Goal: Communication & Community: Answer question/provide support

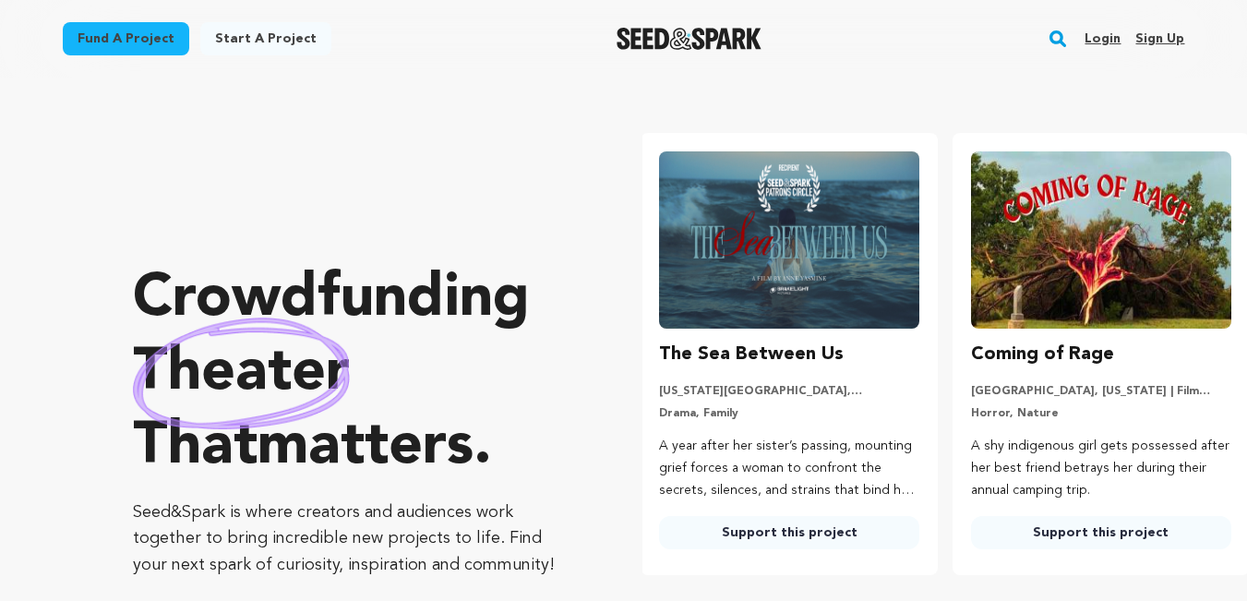
scroll to position [0, 327]
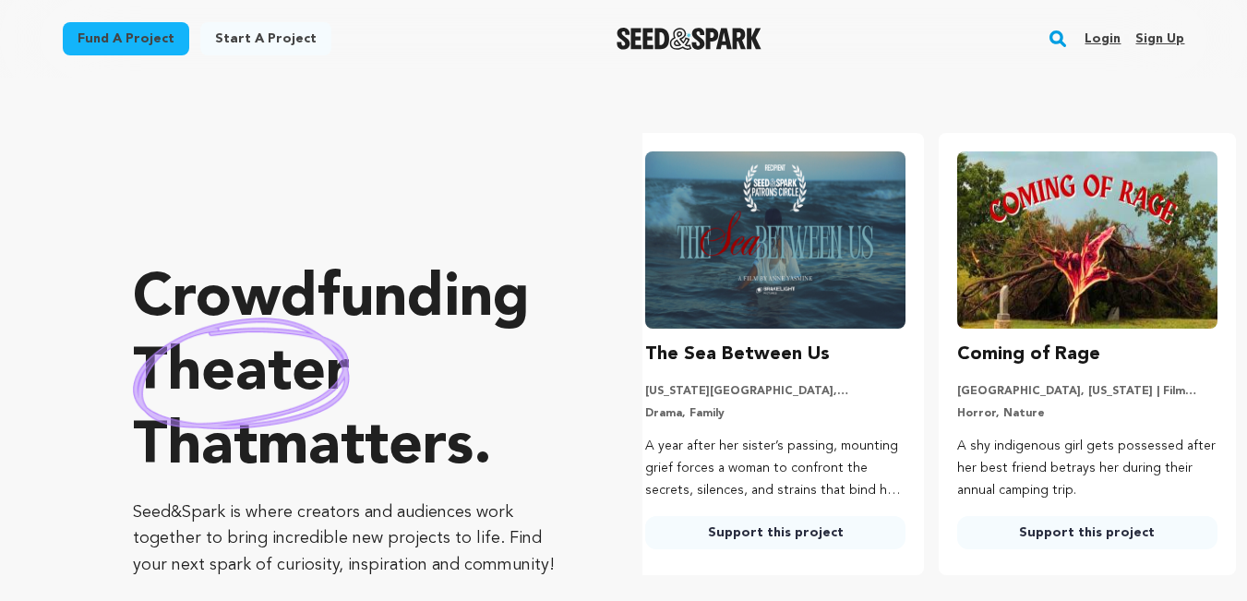
click at [1116, 41] on link "Login" at bounding box center [1103, 39] width 36 height 30
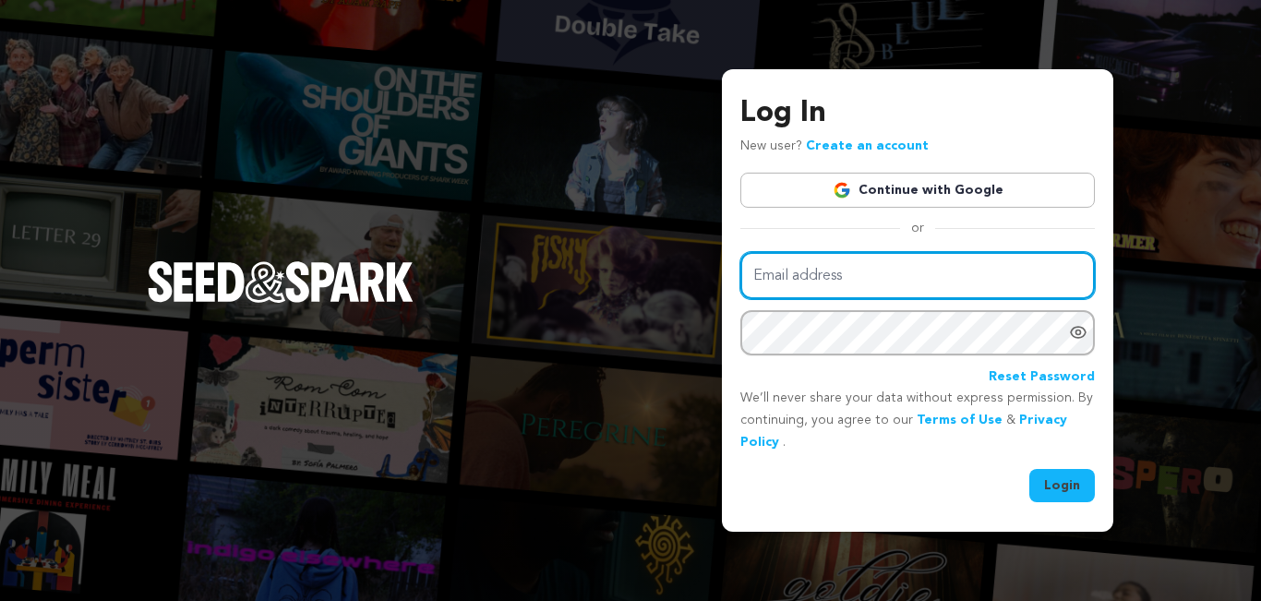
type input "johnever33.8@gmail.com"
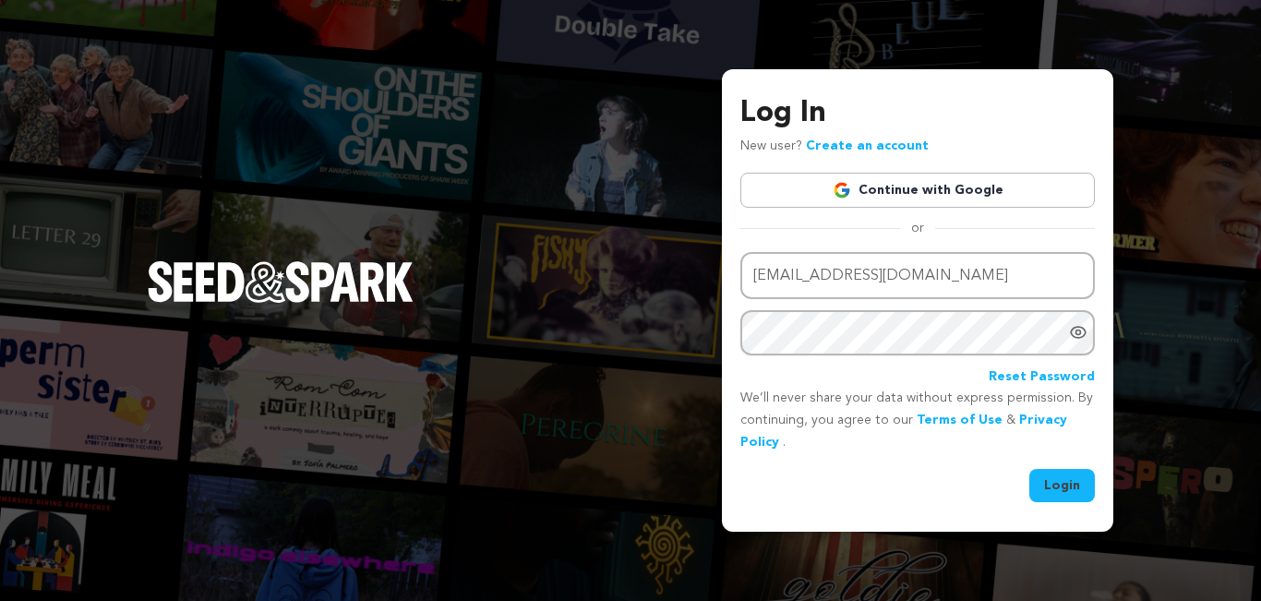
click at [1057, 483] on button "Login" at bounding box center [1063, 485] width 66 height 33
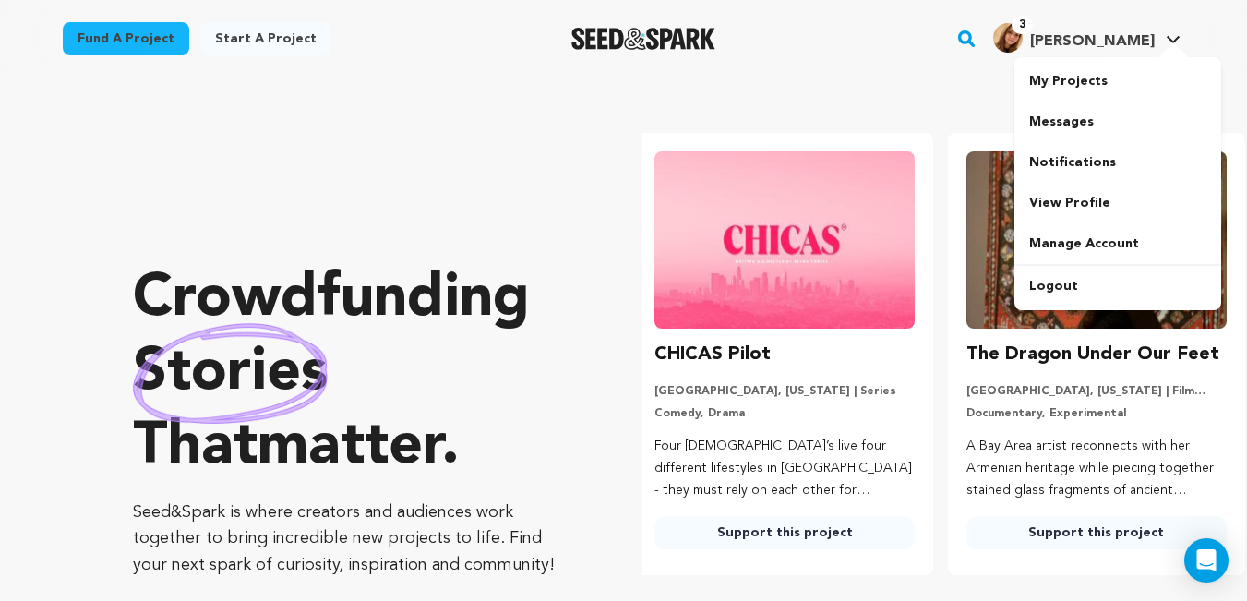
scroll to position [0, 327]
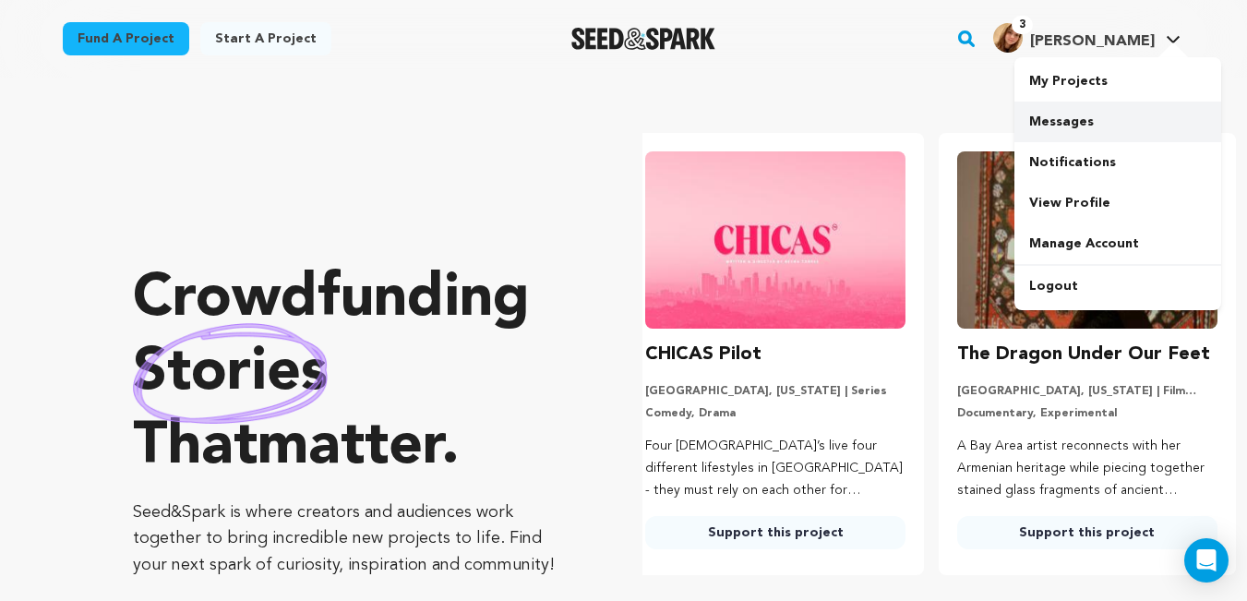
click at [1107, 137] on link "Messages" at bounding box center [1118, 122] width 207 height 41
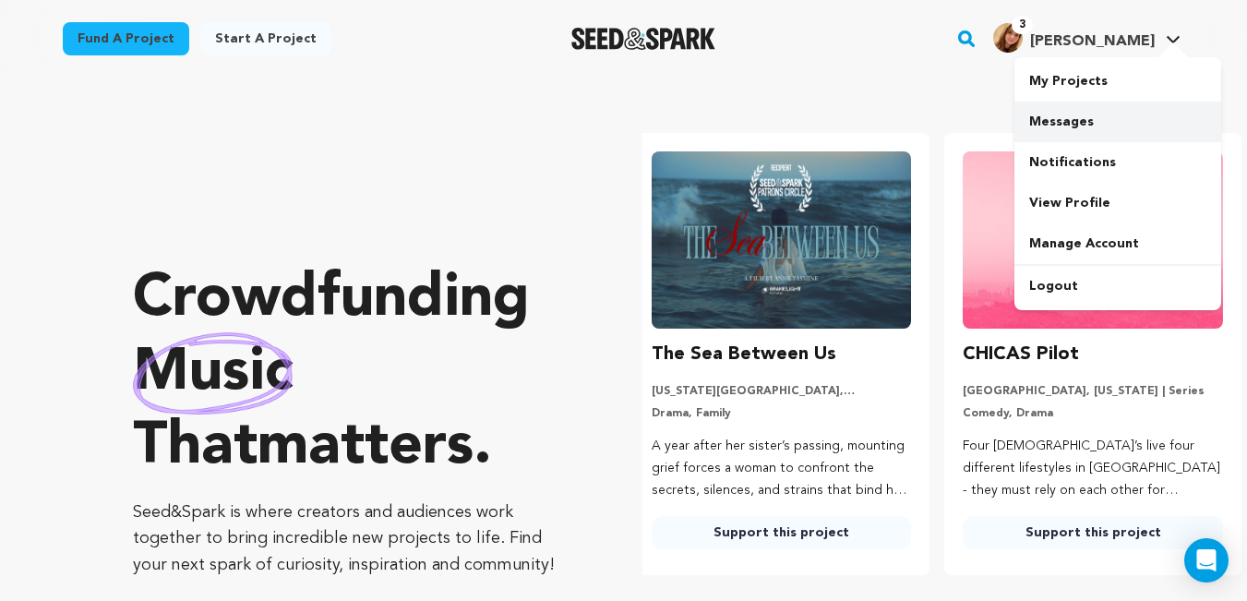
scroll to position [0, 0]
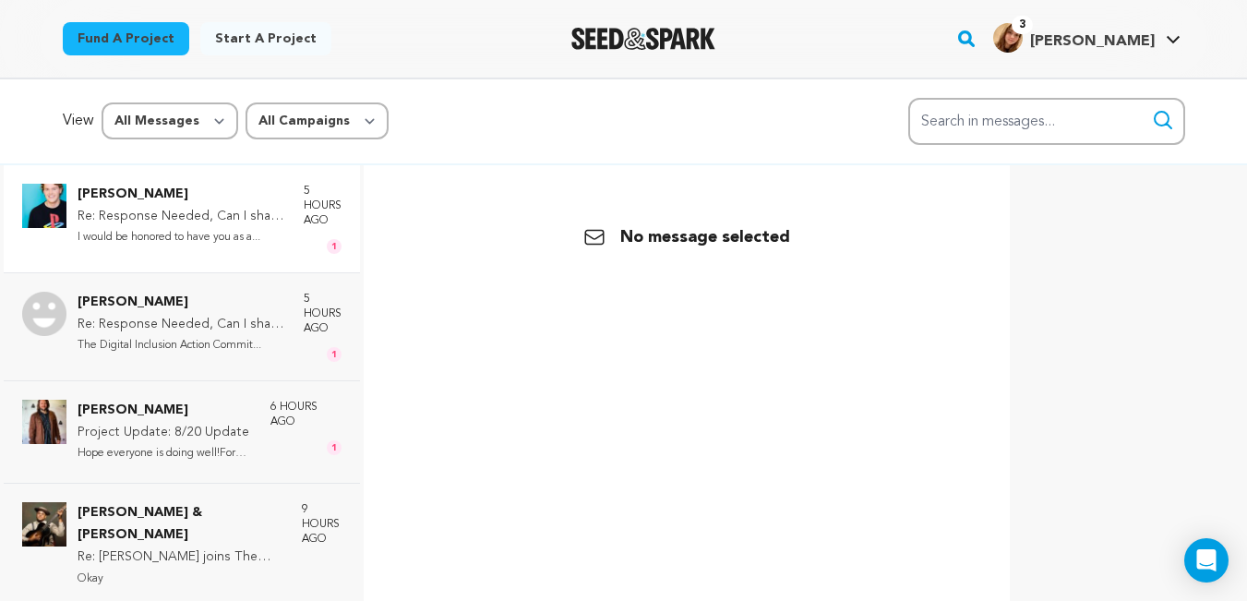
click at [304, 236] on div "5 hours ago 1" at bounding box center [323, 219] width 38 height 70
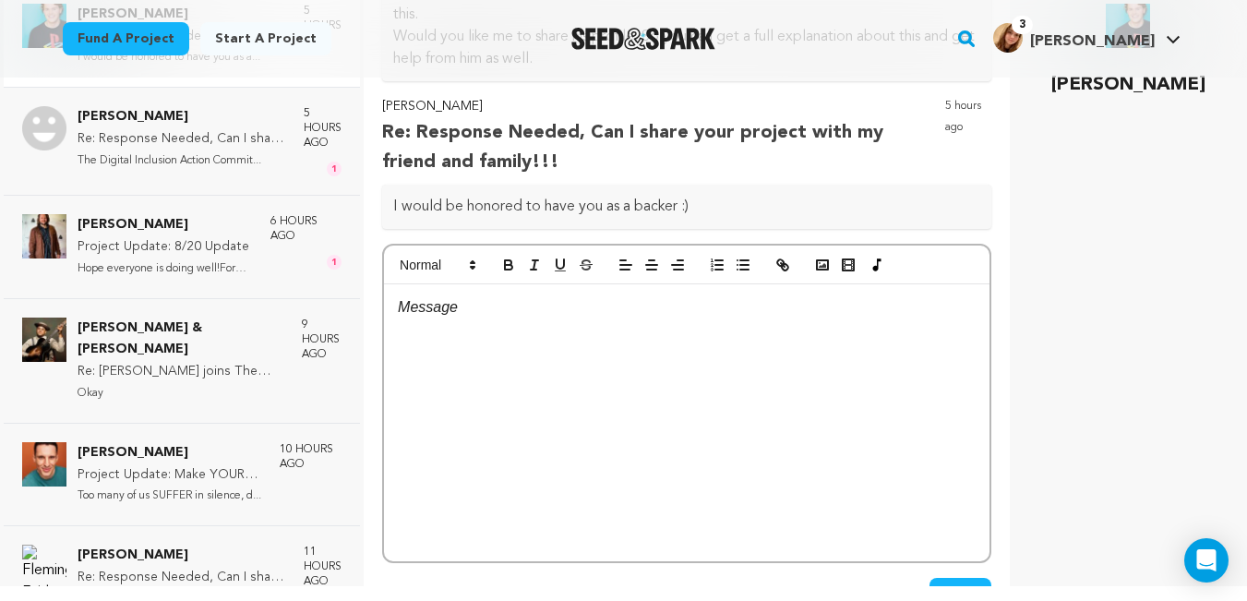
scroll to position [355, 0]
click at [625, 373] on div at bounding box center [687, 421] width 606 height 277
click at [1135, 258] on div "[PERSON_NAME]" at bounding box center [1129, 286] width 200 height 564
click at [920, 339] on p at bounding box center [687, 331] width 578 height 24
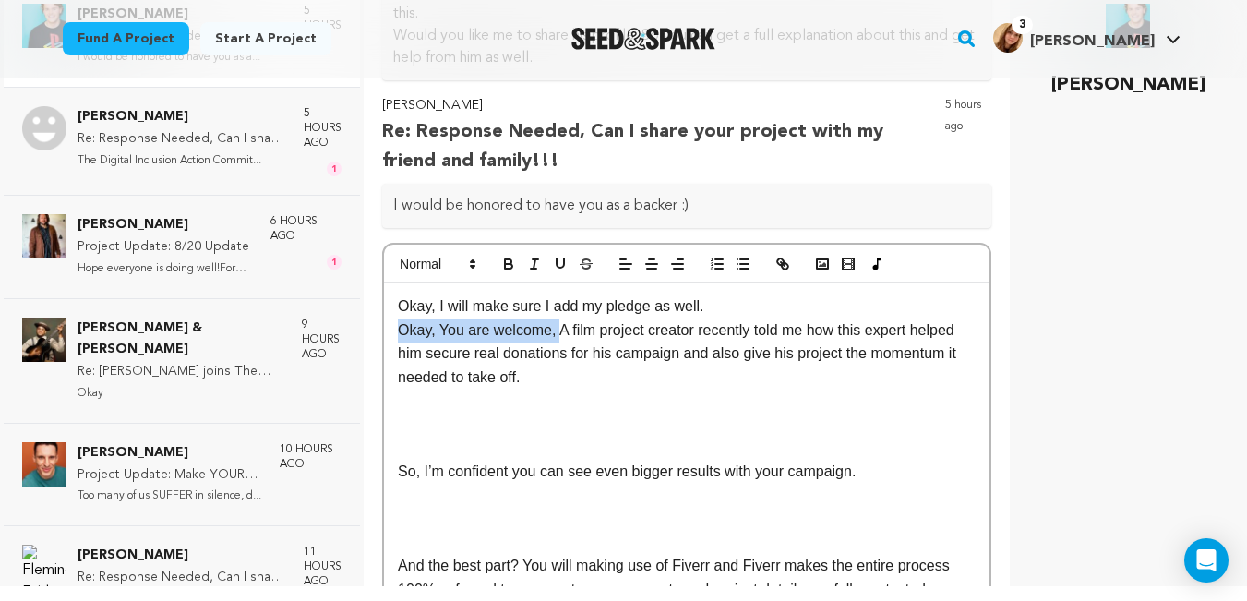
drag, startPoint x: 558, startPoint y: 331, endPoint x: 381, endPoint y: 327, distance: 176.4
click at [381, 327] on div "Back Lars Midthun Creator Un-block Block user Delete conversation" at bounding box center [687, 285] width 617 height 601
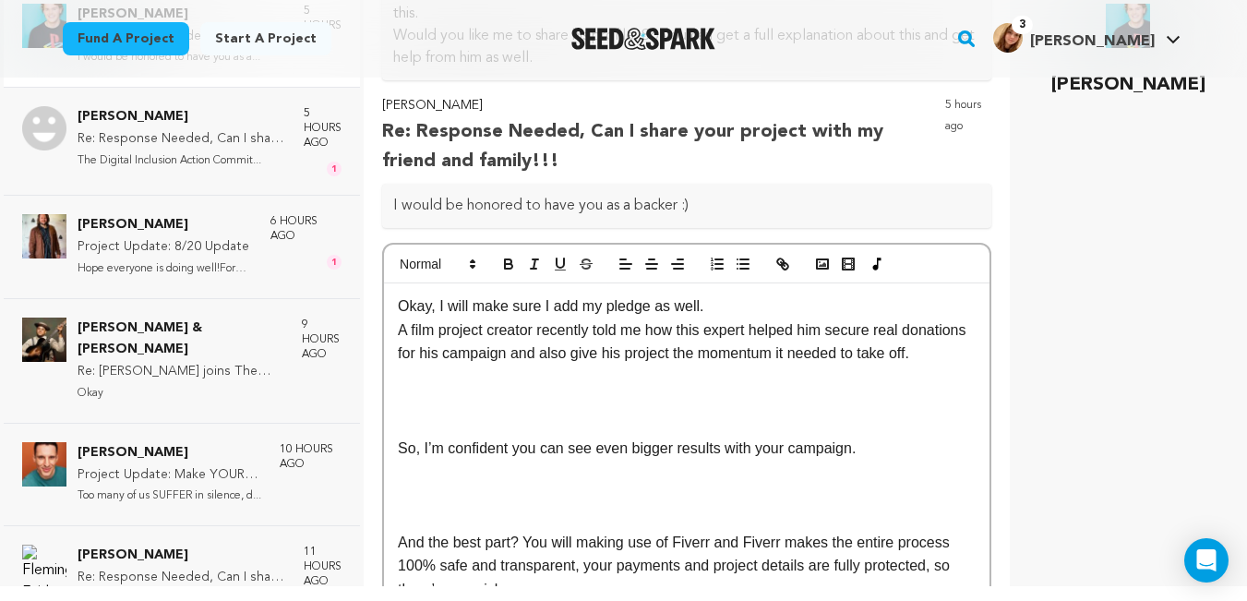
click at [532, 413] on p at bounding box center [687, 401] width 578 height 24
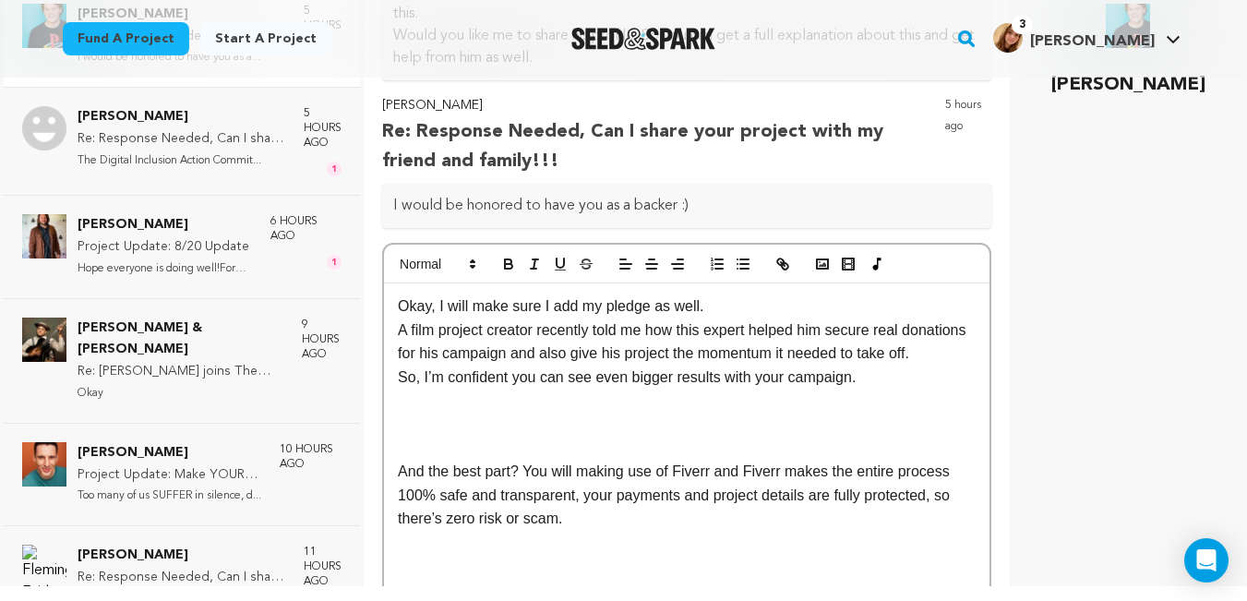
click at [422, 461] on p at bounding box center [687, 449] width 578 height 24
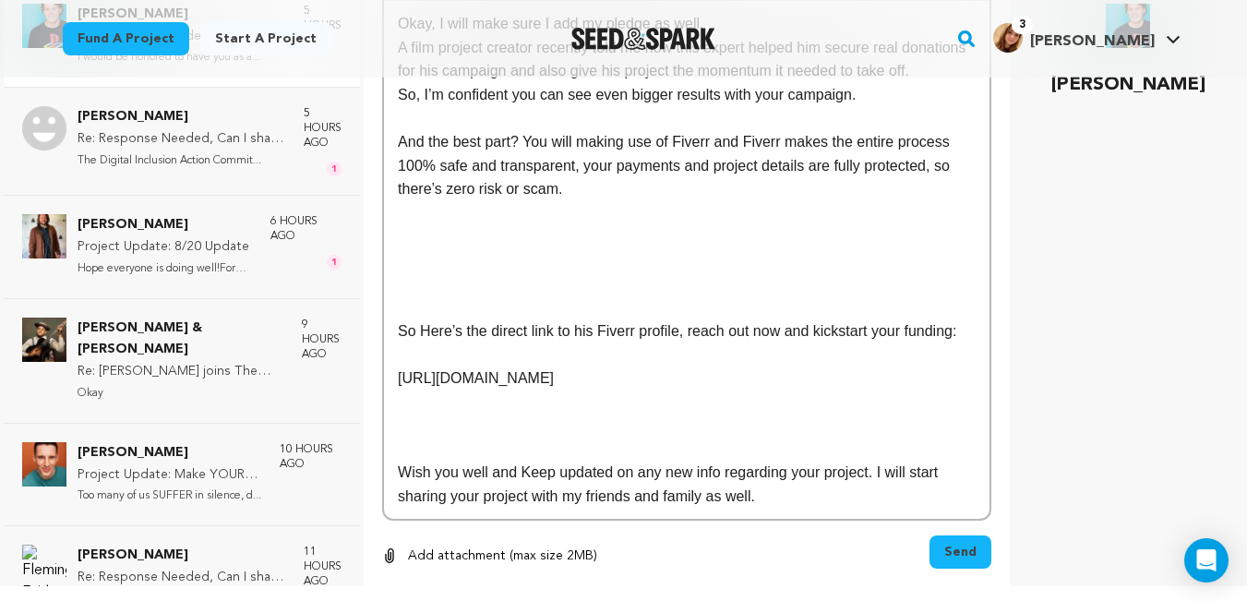
scroll to position [638, 0]
click at [436, 295] on p at bounding box center [687, 283] width 578 height 24
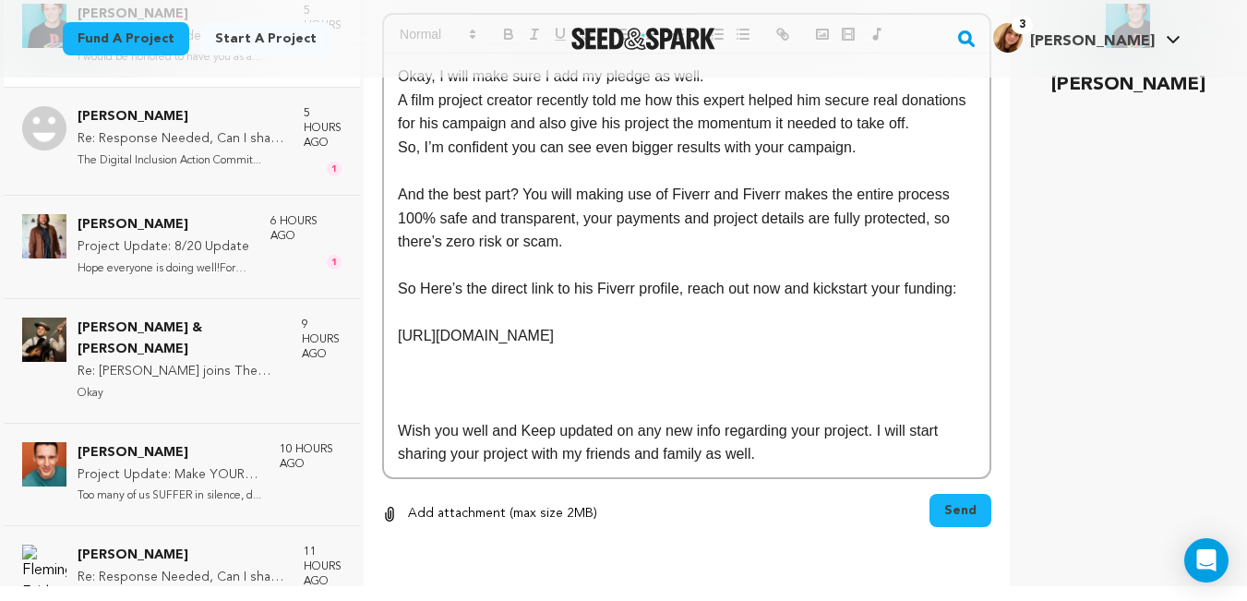
scroll to position [609, 0]
click at [435, 315] on p at bounding box center [687, 313] width 578 height 24
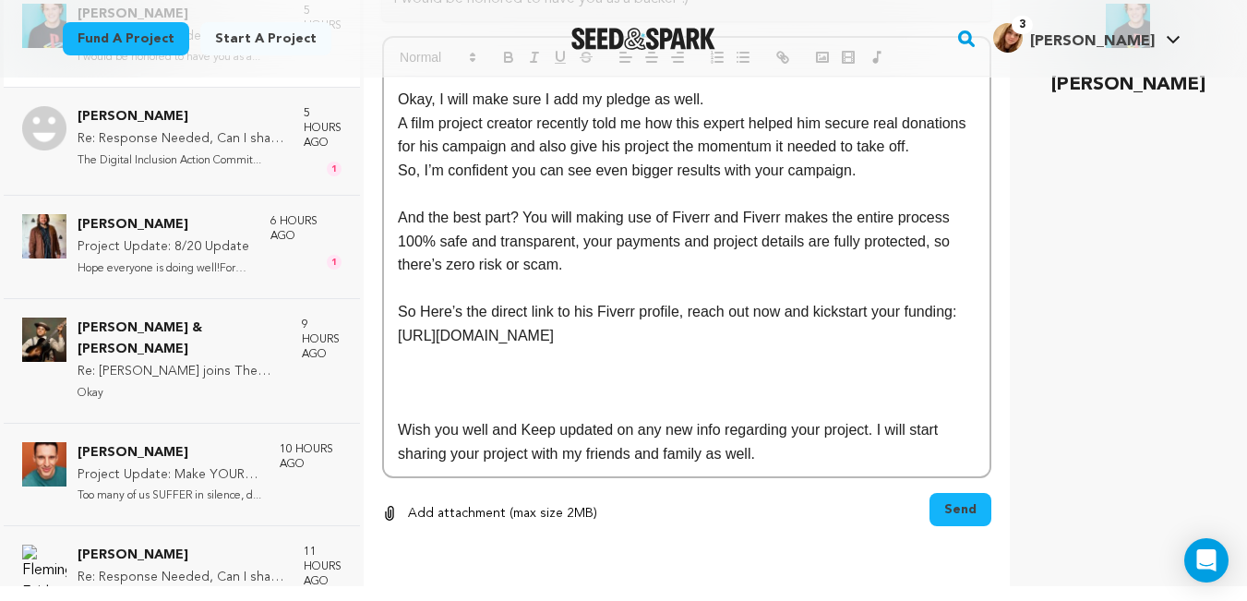
click at [599, 339] on p "https://www.fiverr.com/s/m51e8RZ" at bounding box center [687, 336] width 578 height 24
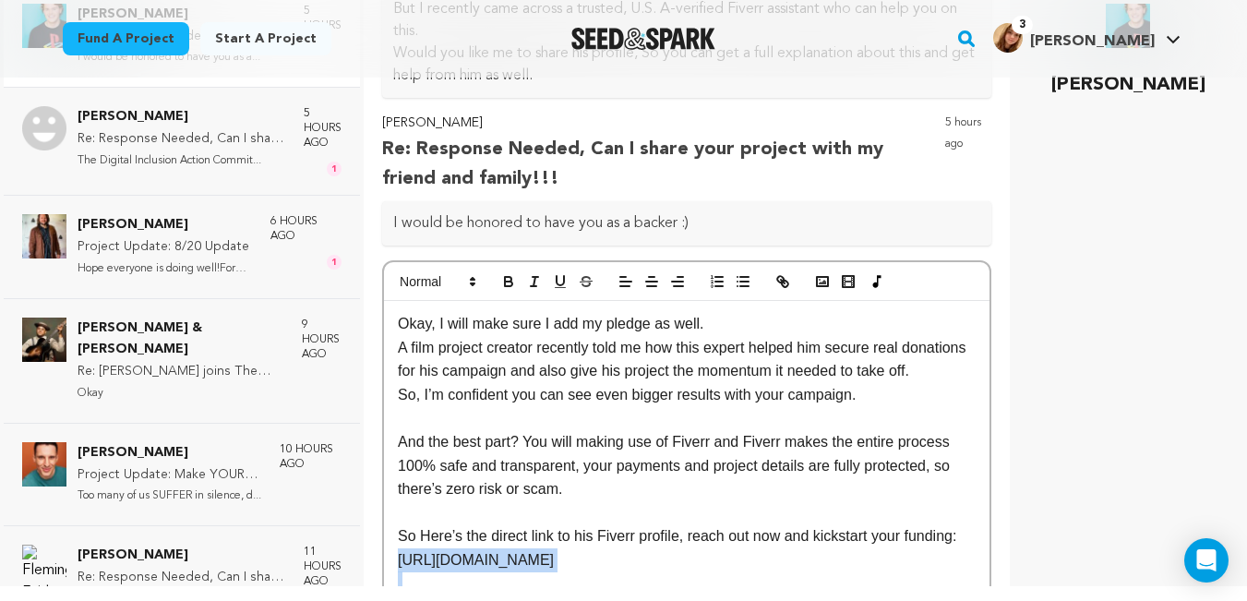
scroll to position [333, 0]
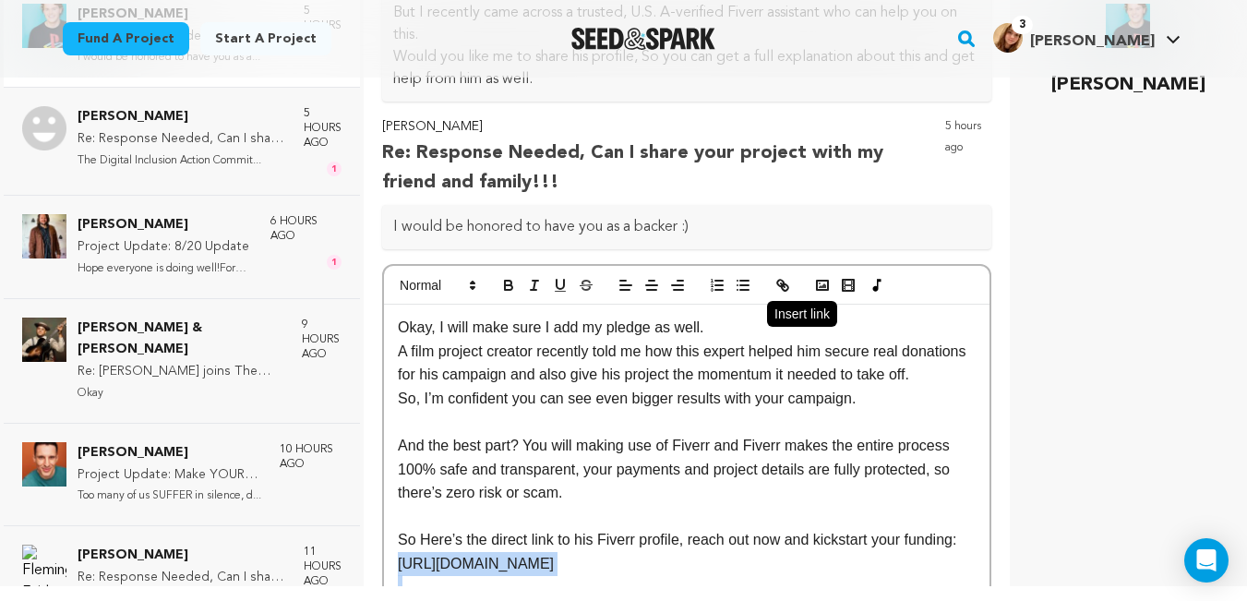
click at [780, 278] on icon "button" at bounding box center [783, 285] width 17 height 17
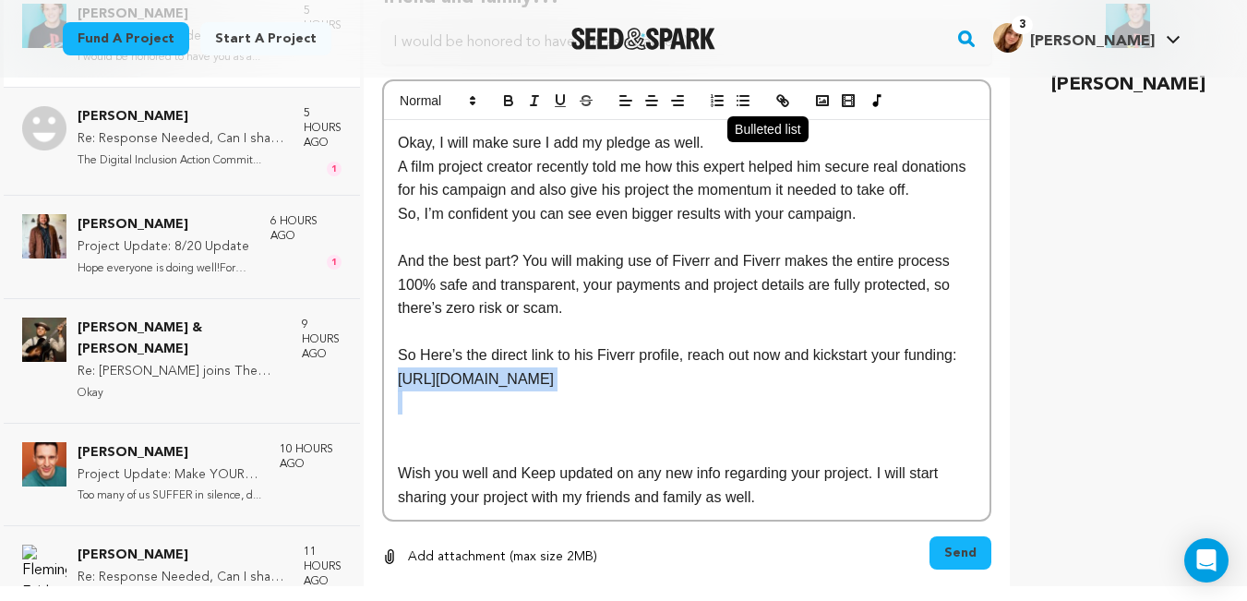
scroll to position [505, 0]
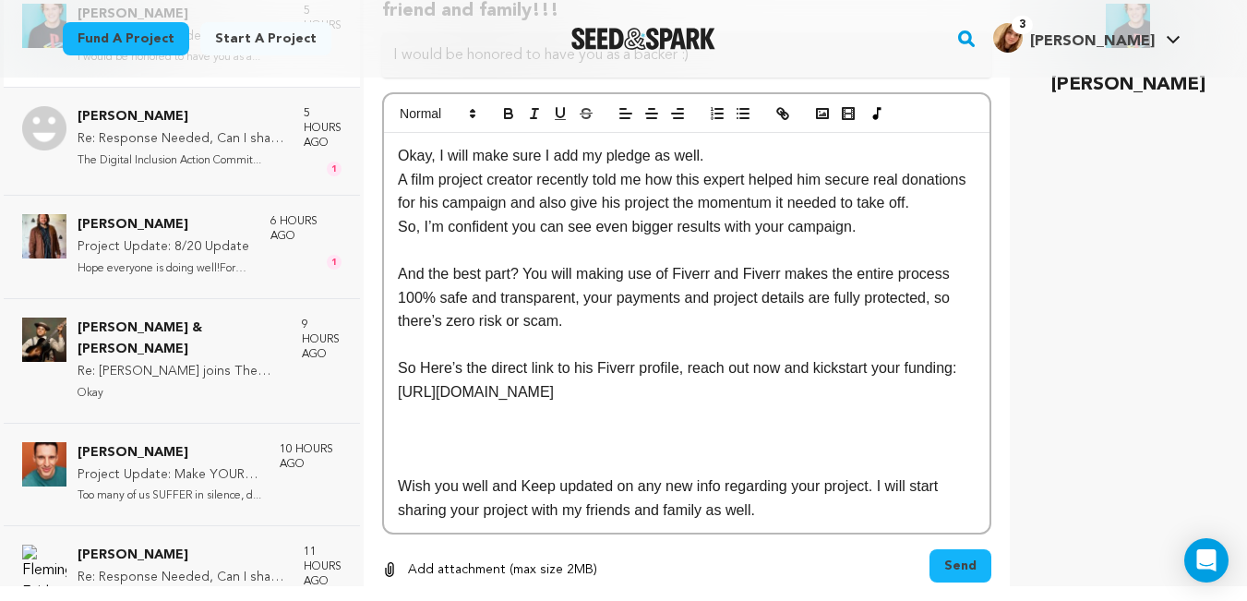
click at [642, 476] on p at bounding box center [687, 464] width 578 height 24
click at [610, 404] on p "https://www.fiverr.com/s/m51e8RZ" at bounding box center [687, 392] width 578 height 24
copy p "https://www.fiverr.com/s/m51e8RZ"
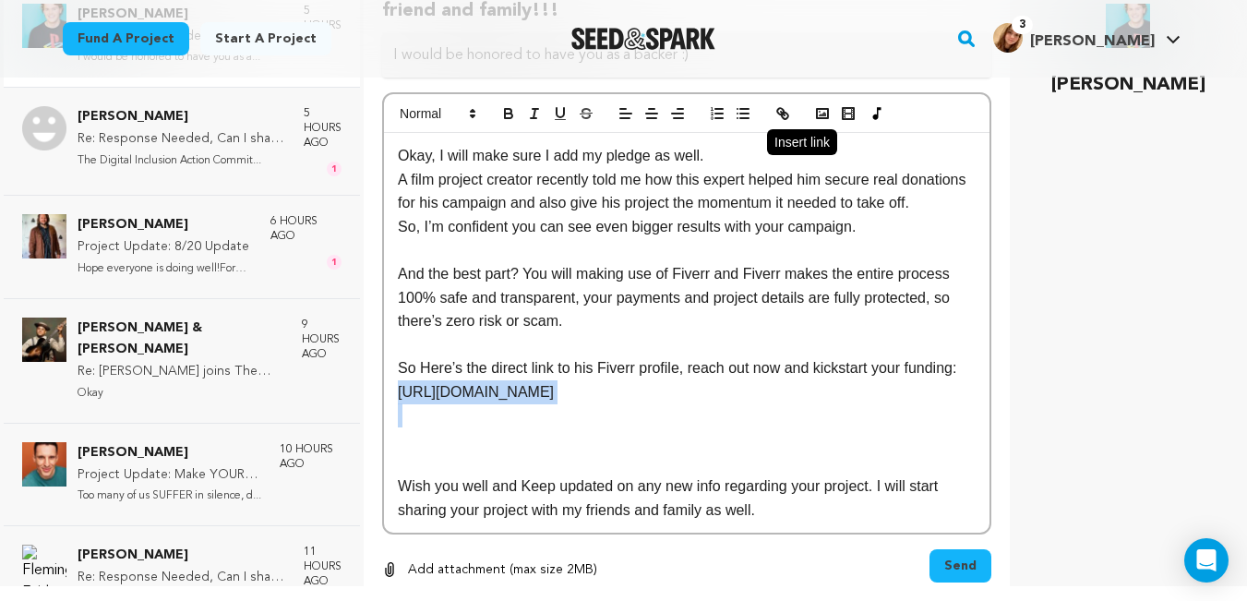
click at [780, 119] on icon "button" at bounding box center [783, 113] width 17 height 17
click at [725, 428] on p at bounding box center [687, 416] width 578 height 24
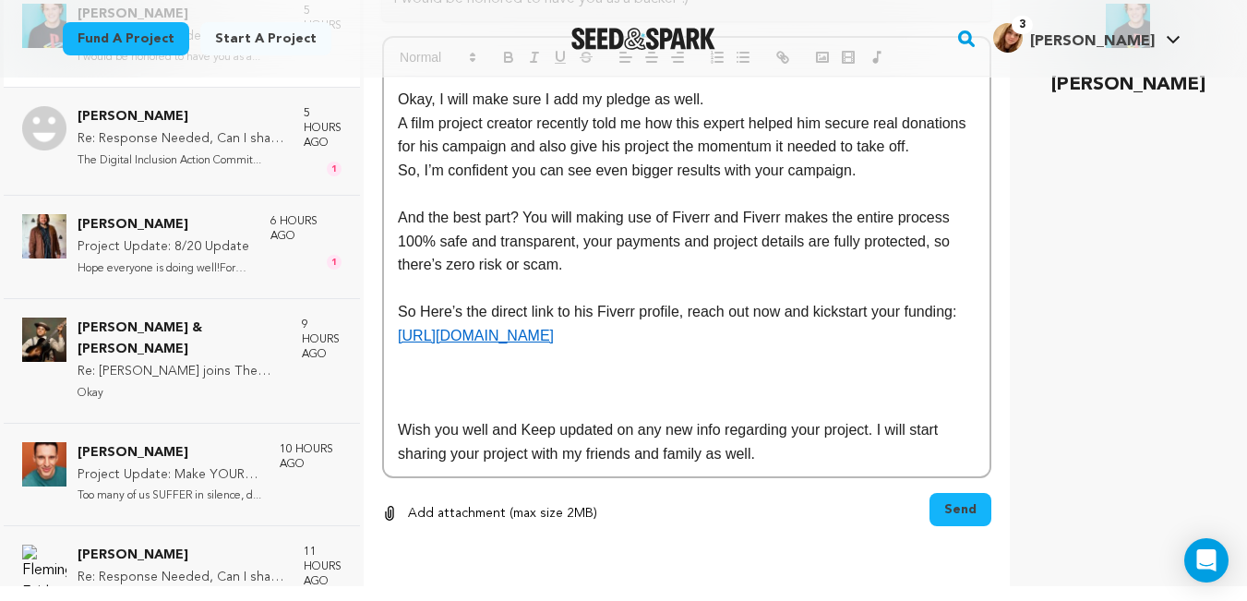
click at [619, 423] on p "Wish you well and Keep updated on any new info regarding your project. I will s…" at bounding box center [687, 441] width 578 height 47
click at [596, 394] on p at bounding box center [687, 383] width 578 height 24
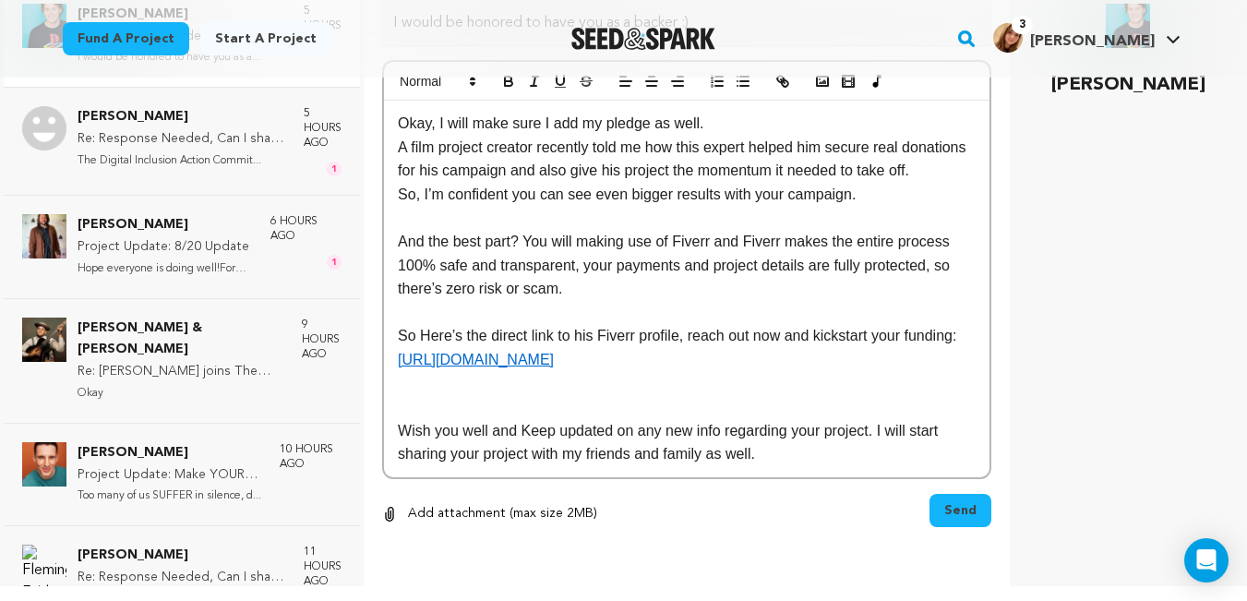
scroll to position [561, 0]
click at [954, 521] on button "Send" at bounding box center [961, 510] width 62 height 33
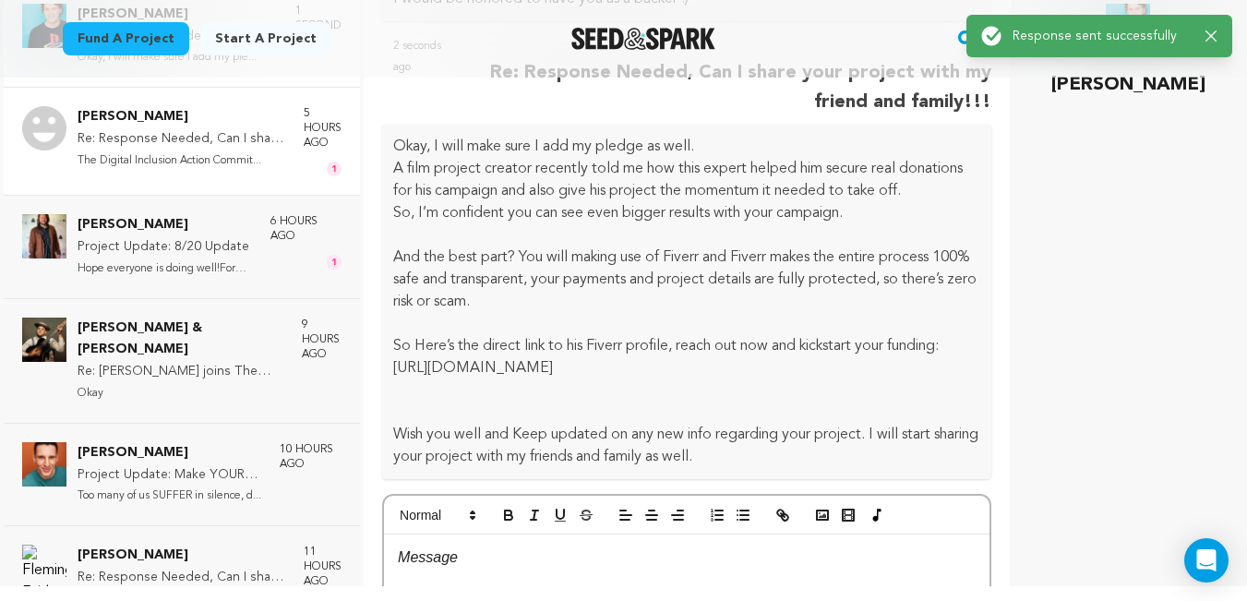
click at [233, 161] on p "The Digital Inclusion Action Commit..." at bounding box center [182, 161] width 208 height 21
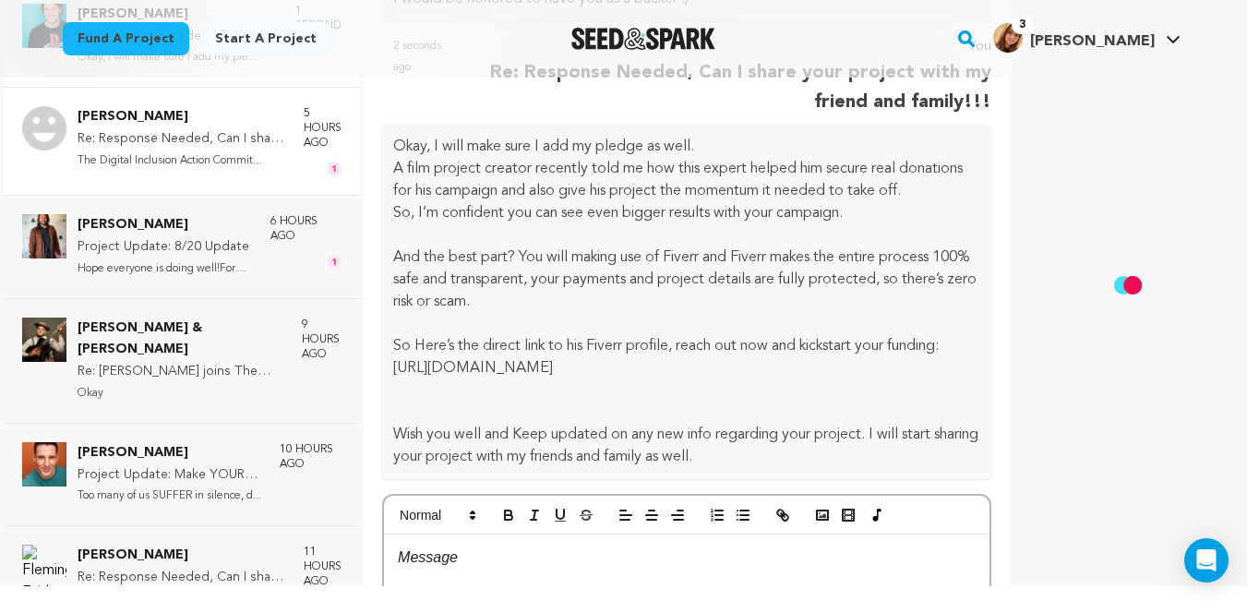
click at [233, 161] on p "The Digital Inclusion Action Commit..." at bounding box center [182, 161] width 208 height 21
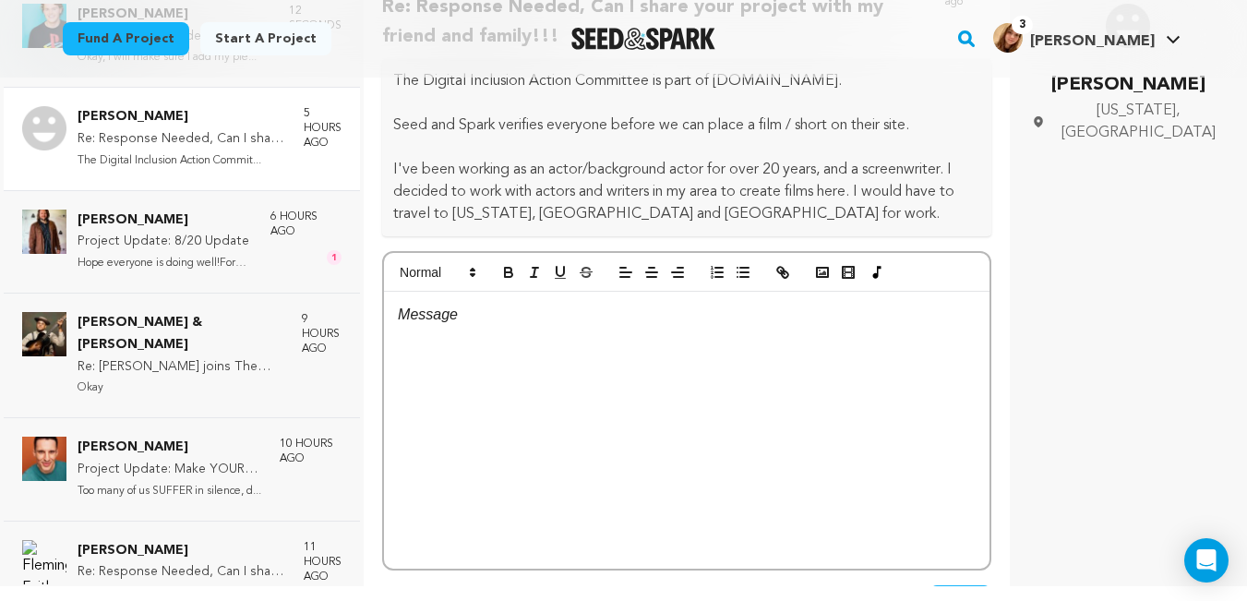
scroll to position [460, 0]
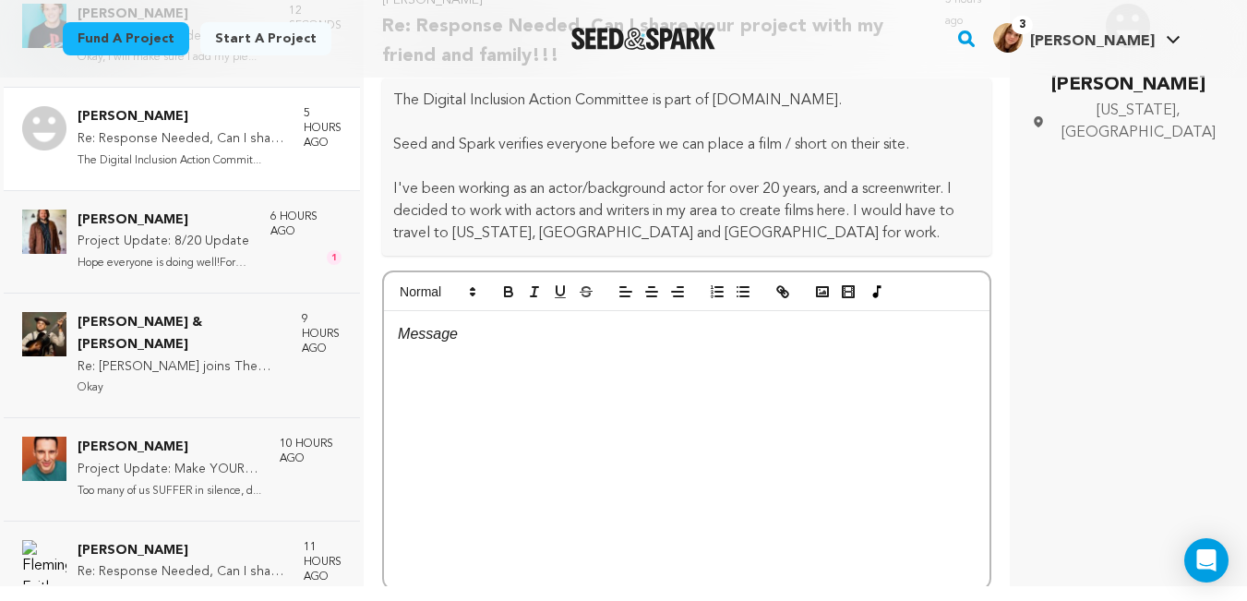
click at [648, 401] on div at bounding box center [687, 449] width 606 height 277
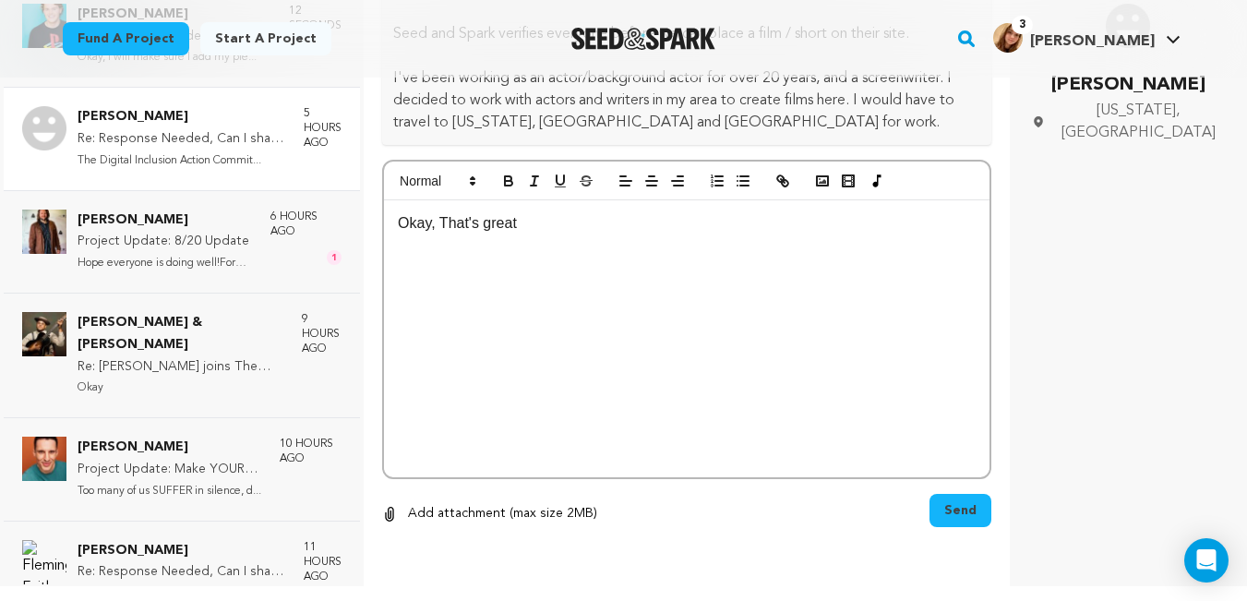
click at [945, 514] on span "Send" at bounding box center [961, 510] width 32 height 18
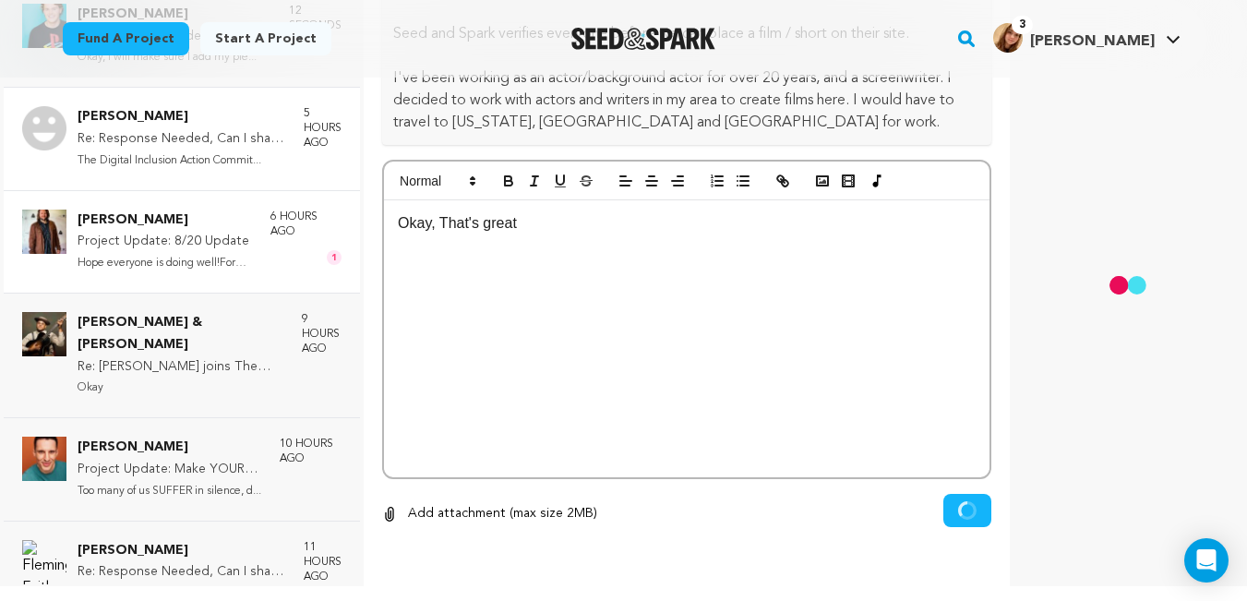
click at [275, 249] on div "6 hours ago 1" at bounding box center [306, 242] width 71 height 65
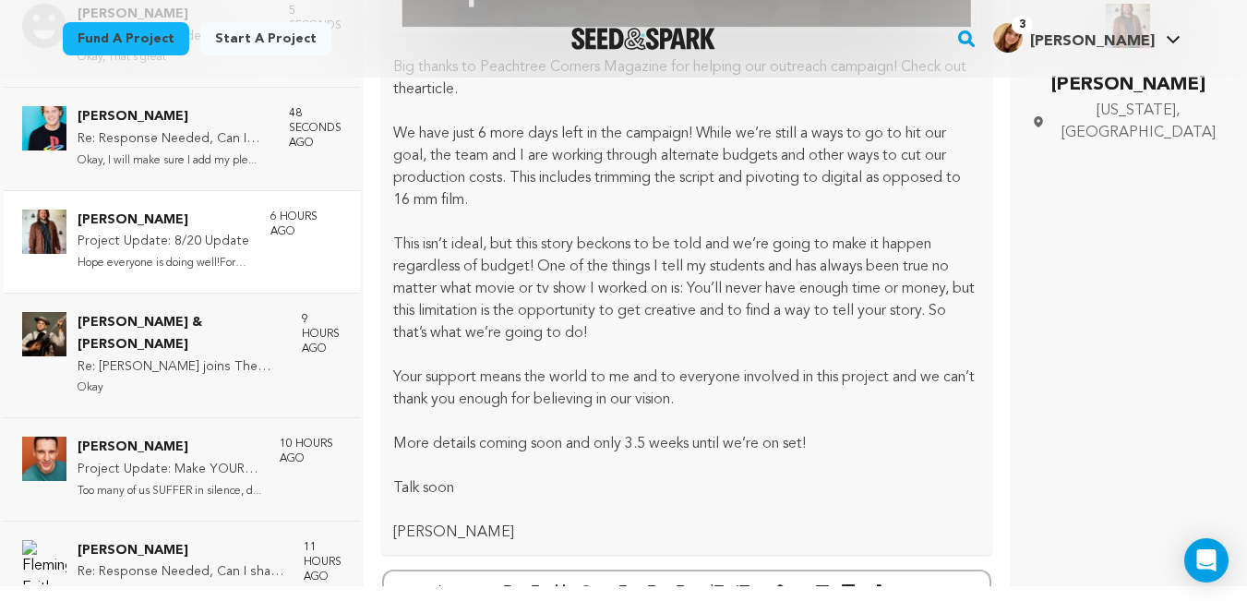
scroll to position [1744, 0]
